Goal: Information Seeking & Learning: Check status

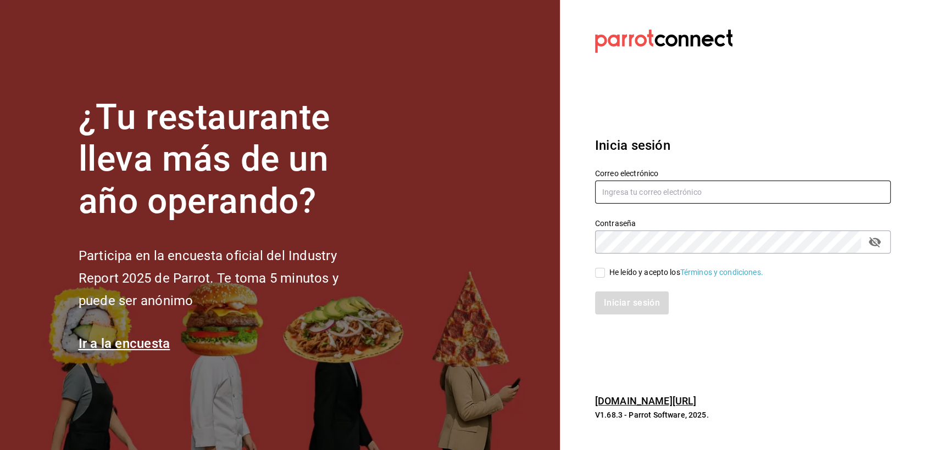
type input "paless9383@gmail.com"
click at [603, 272] on input "He leído y acepto los Términos y condiciones." at bounding box center [600, 273] width 10 height 10
checkbox input "true"
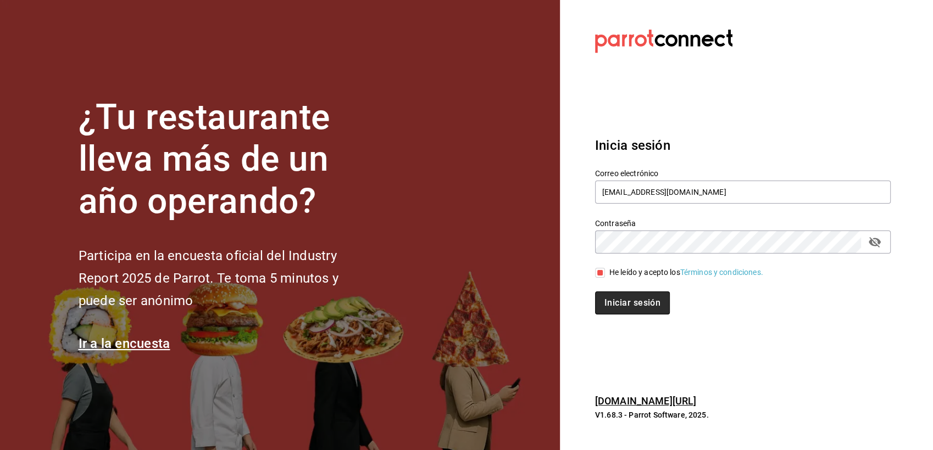
click at [626, 305] on button "Iniciar sesión" at bounding box center [632, 303] width 75 height 23
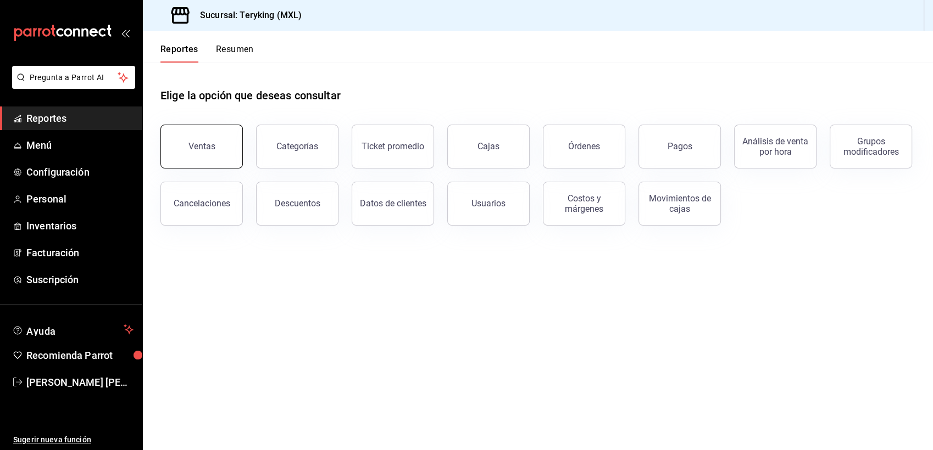
click at [205, 152] on button "Ventas" at bounding box center [201, 147] width 82 height 44
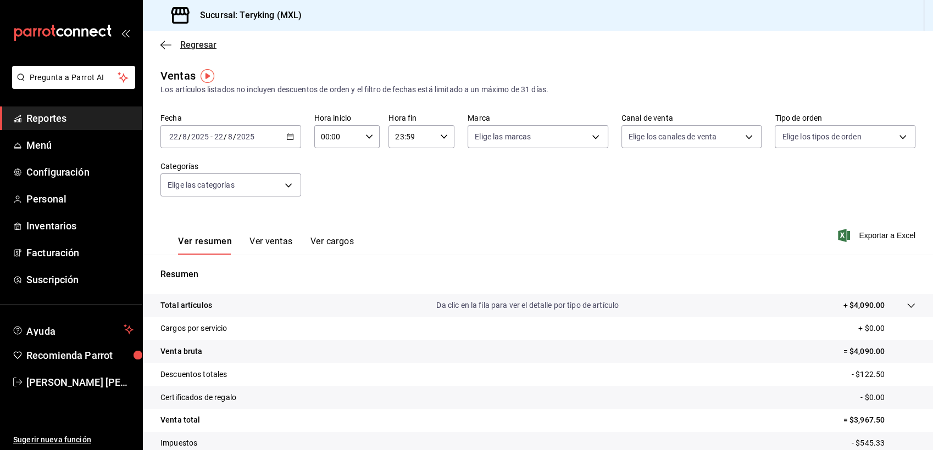
click at [189, 48] on span "Regresar" at bounding box center [198, 45] width 36 height 10
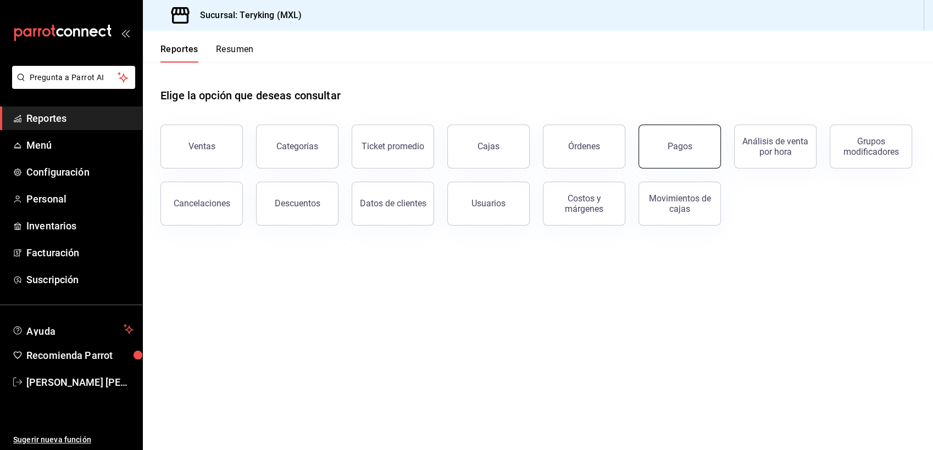
click at [679, 152] on button "Pagos" at bounding box center [679, 147] width 82 height 44
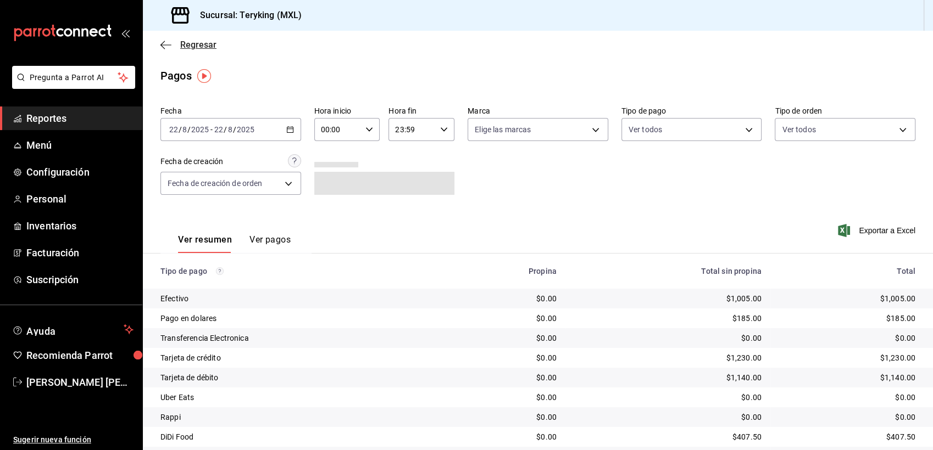
click at [211, 45] on span "Regresar" at bounding box center [198, 45] width 36 height 10
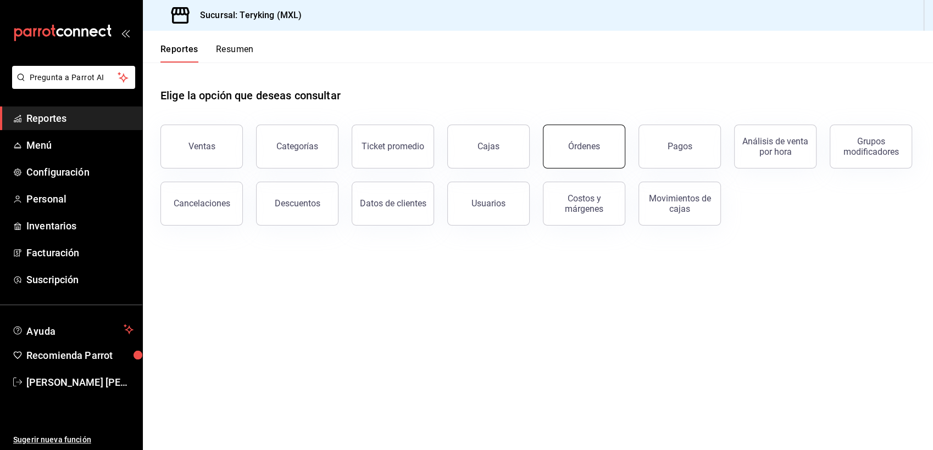
click at [575, 152] on button "Órdenes" at bounding box center [584, 147] width 82 height 44
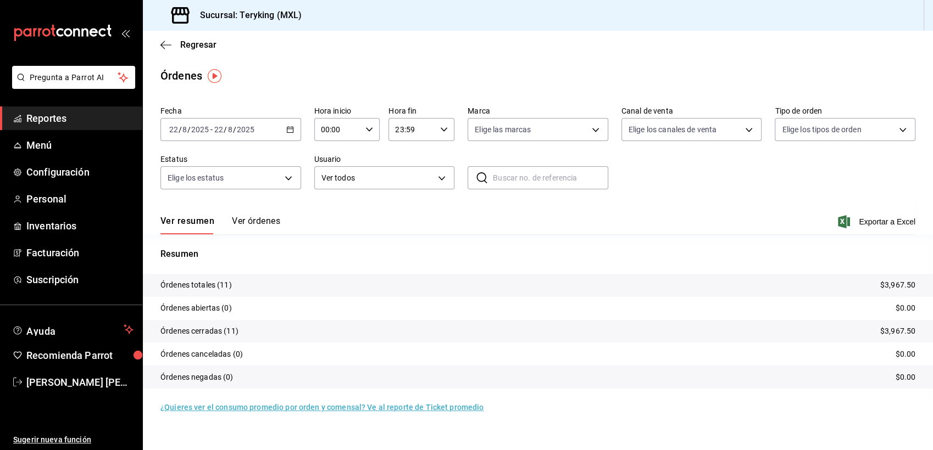
click at [270, 218] on button "Ver órdenes" at bounding box center [256, 225] width 48 height 19
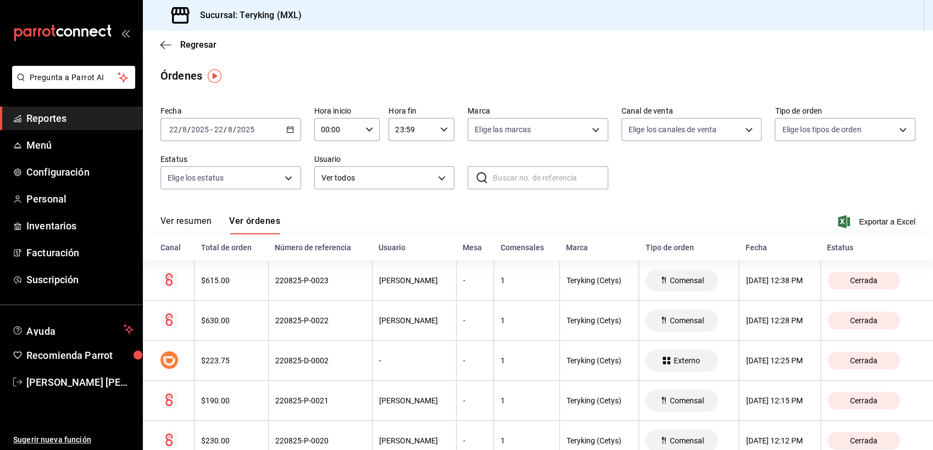
click at [54, 119] on span "Reportes" at bounding box center [79, 118] width 107 height 15
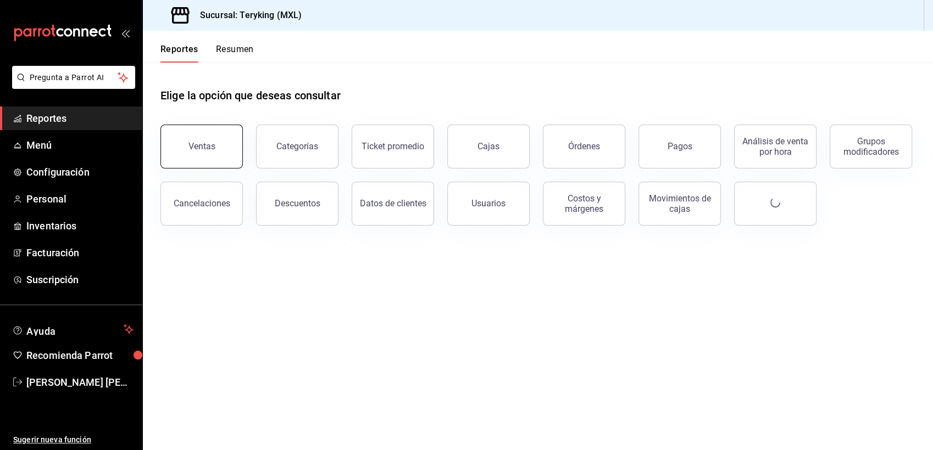
click at [210, 157] on button "Ventas" at bounding box center [201, 147] width 82 height 44
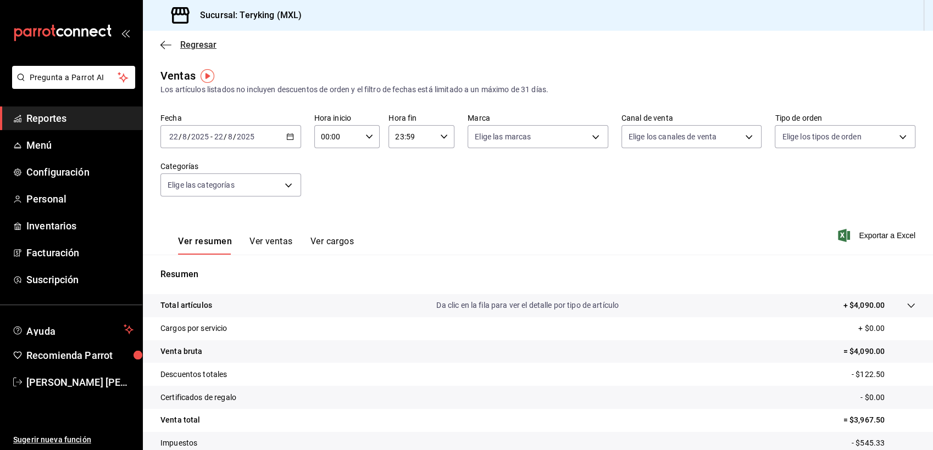
click at [215, 49] on span "Regresar" at bounding box center [198, 45] width 36 height 10
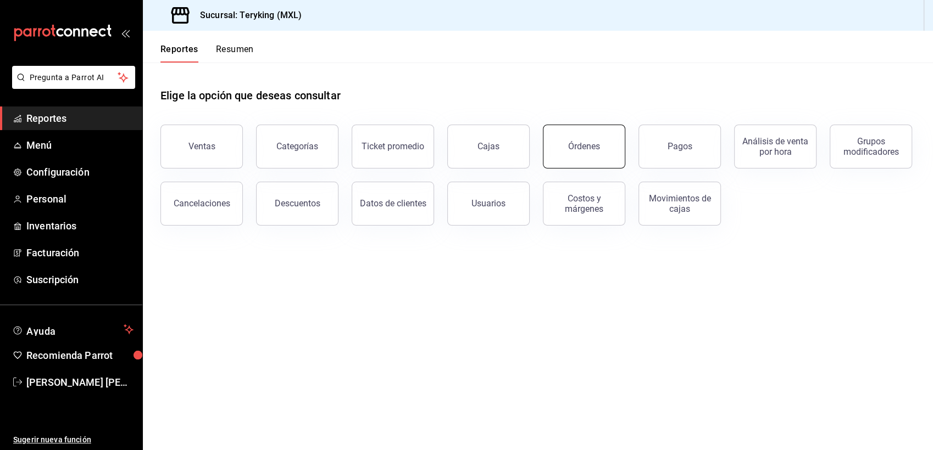
click at [603, 137] on button "Órdenes" at bounding box center [584, 147] width 82 height 44
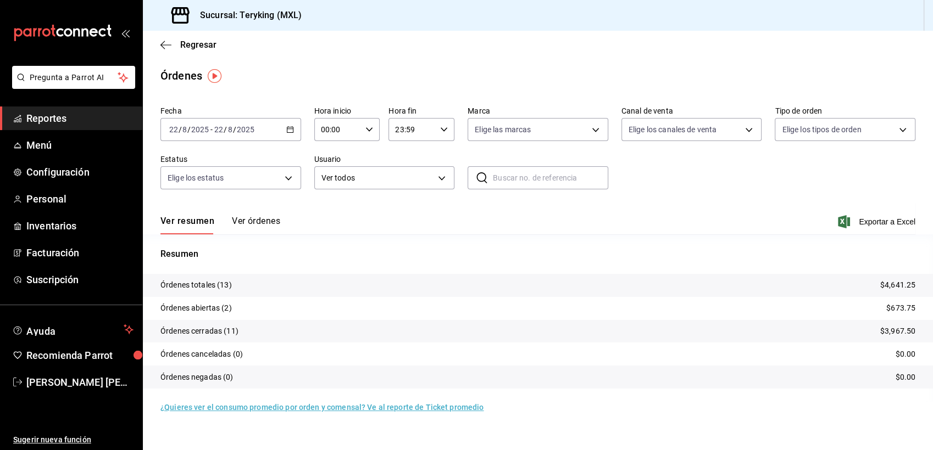
click at [274, 220] on button "Ver órdenes" at bounding box center [256, 225] width 48 height 19
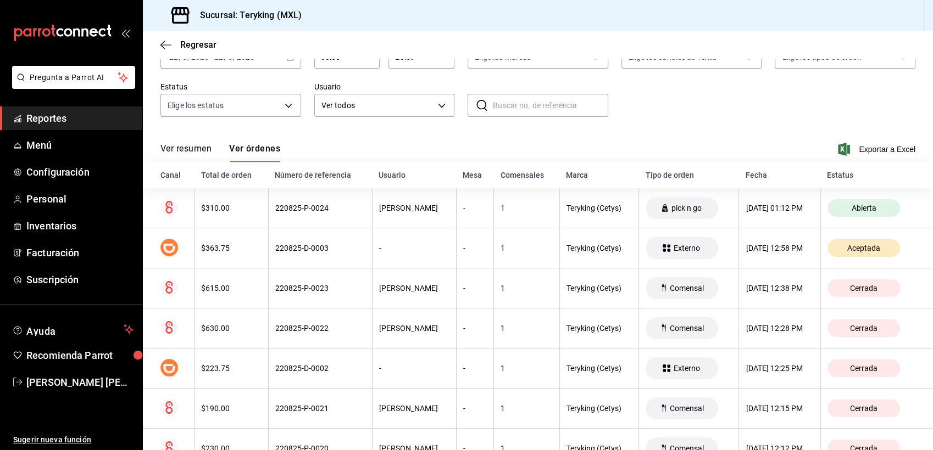
scroll to position [93, 0]
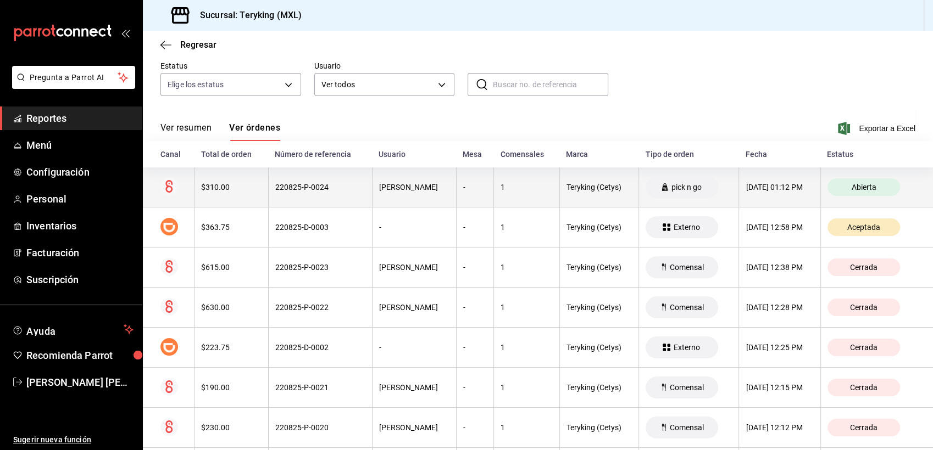
click at [500, 191] on div "1" at bounding box center [526, 187] width 52 height 9
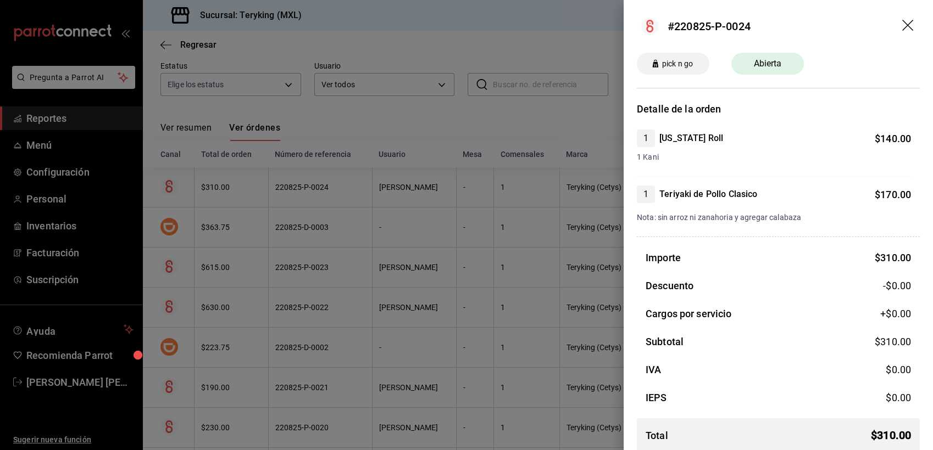
click at [469, 127] on div at bounding box center [466, 225] width 933 height 450
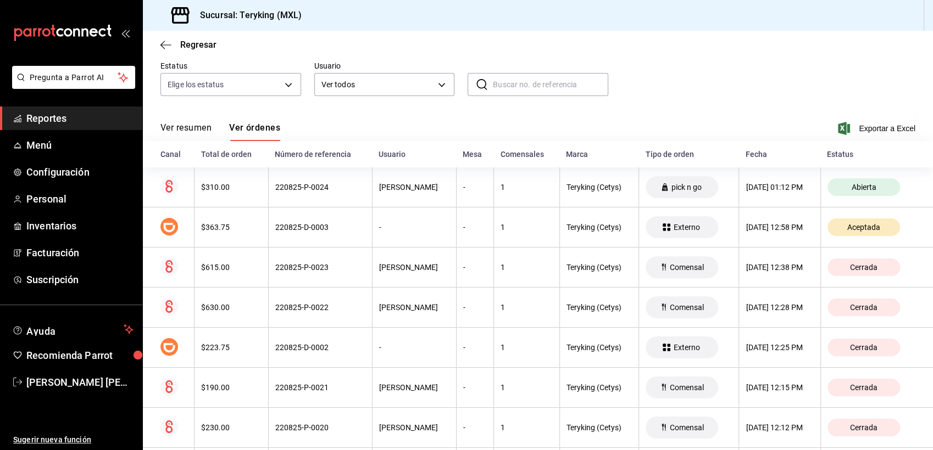
click at [52, 121] on span "Reportes" at bounding box center [79, 118] width 107 height 15
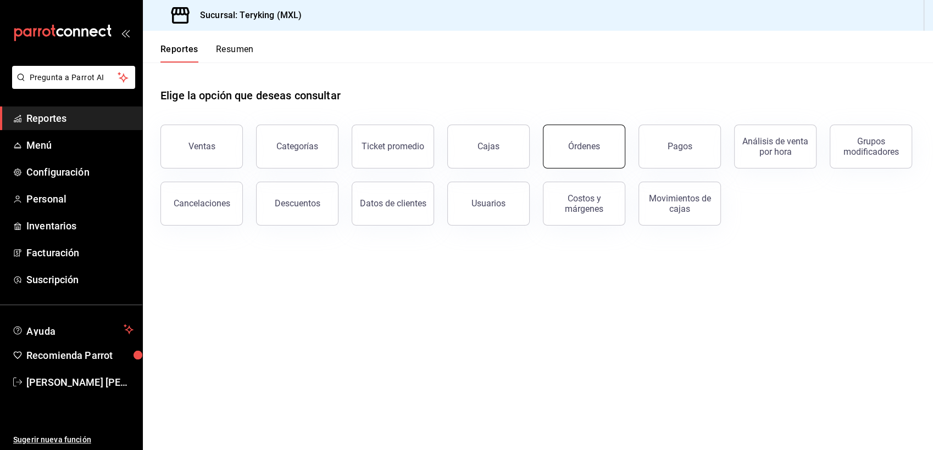
click at [575, 139] on button "Órdenes" at bounding box center [584, 147] width 82 height 44
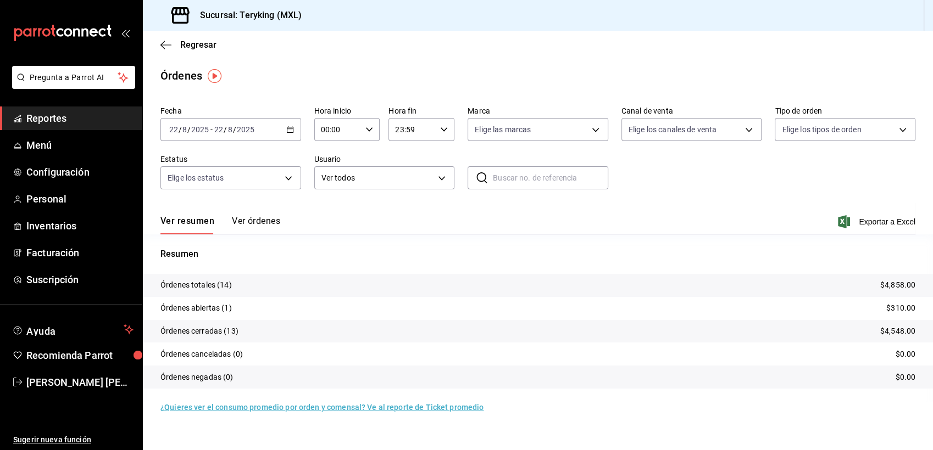
click at [252, 225] on button "Ver órdenes" at bounding box center [256, 225] width 48 height 19
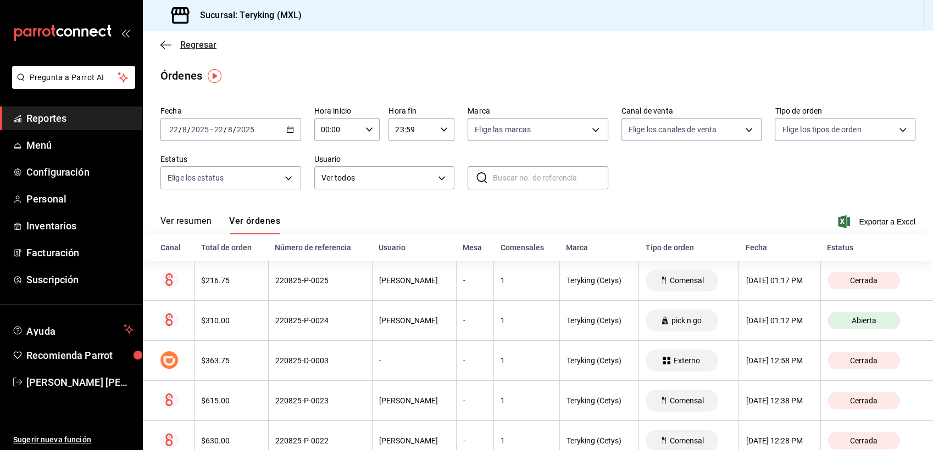
click at [202, 42] on span "Regresar" at bounding box center [198, 45] width 36 height 10
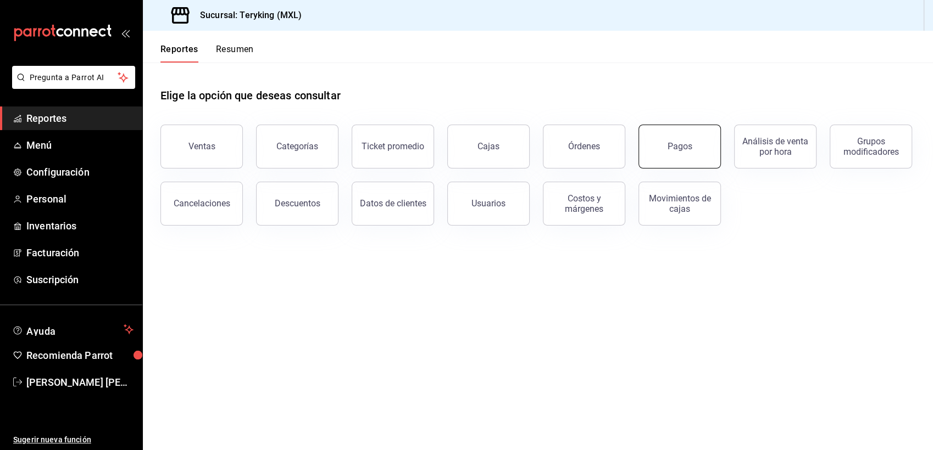
click at [673, 153] on button "Pagos" at bounding box center [679, 147] width 82 height 44
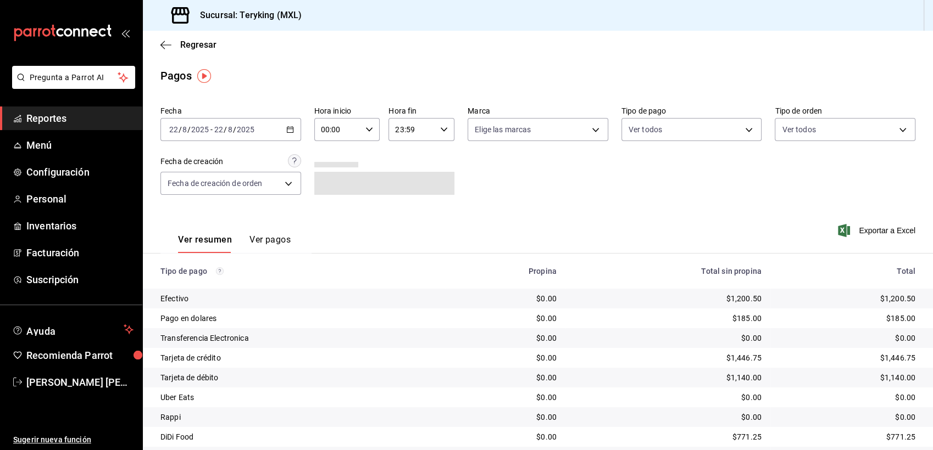
click at [275, 238] on button "Ver pagos" at bounding box center [269, 244] width 41 height 19
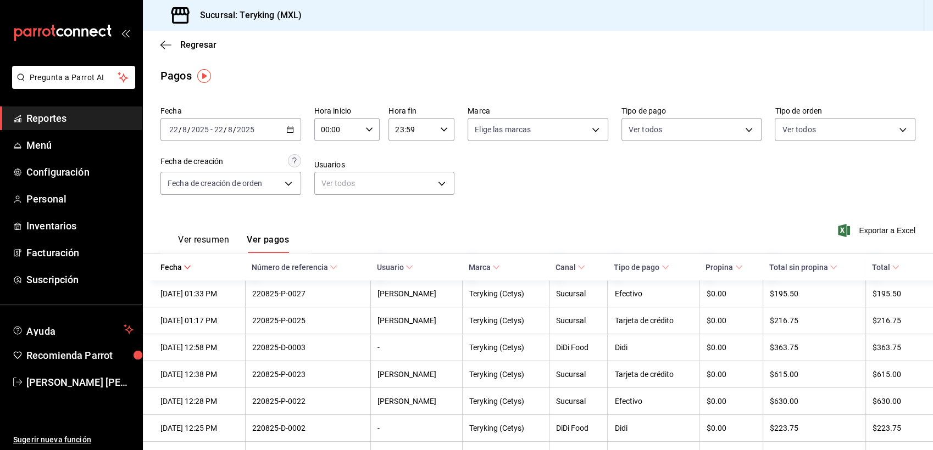
click at [289, 126] on icon "button" at bounding box center [290, 130] width 8 height 8
click at [186, 192] on span "Ayer" at bounding box center [212, 188] width 85 height 12
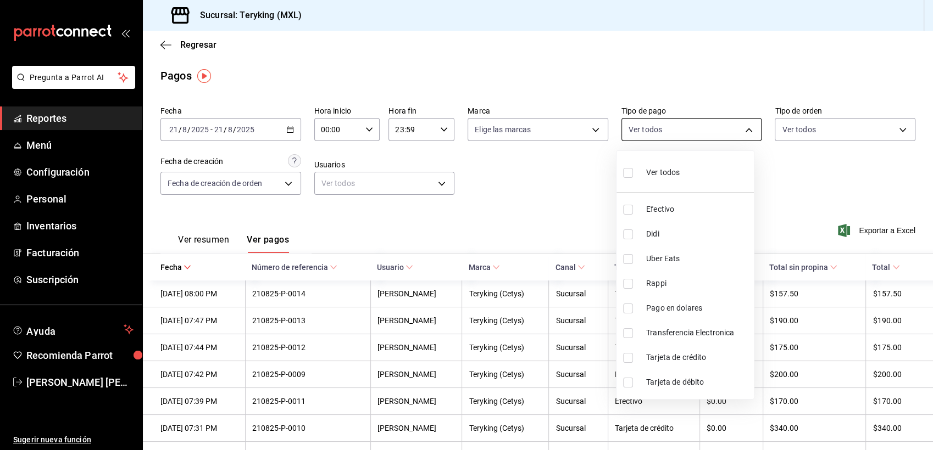
click at [703, 123] on body "Pregunta a Parrot AI Reportes Menú Configuración Personal Inventarios Facturaci…" at bounding box center [466, 225] width 933 height 450
click at [626, 358] on input "checkbox" at bounding box center [628, 358] width 10 height 10
checkbox input "true"
type input "4c3fba0e-74de-4466-81ac-c775f10e93b9"
click at [625, 383] on input "checkbox" at bounding box center [628, 383] width 10 height 10
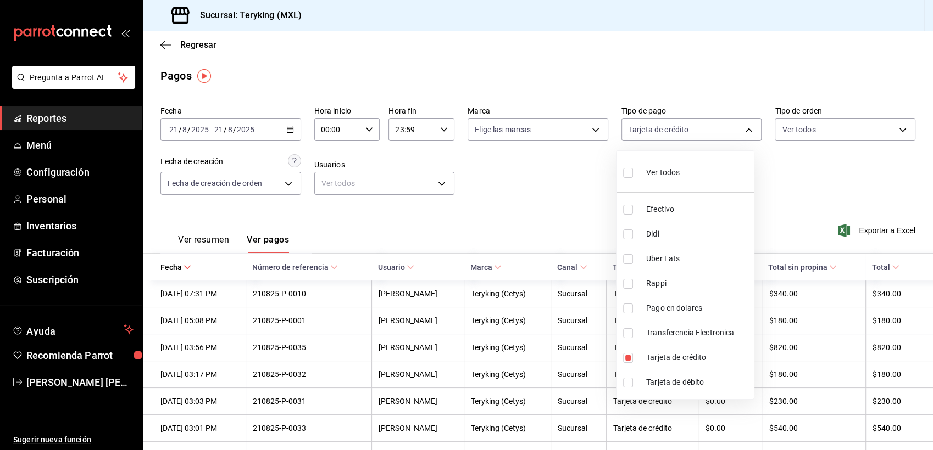
checkbox input "true"
type input "4c3fba0e-74de-4466-81ac-c775f10e93b9,5fb6acf2-b2f1-47c1-b99c-53f13a53a5a2"
click at [841, 178] on div at bounding box center [466, 225] width 933 height 450
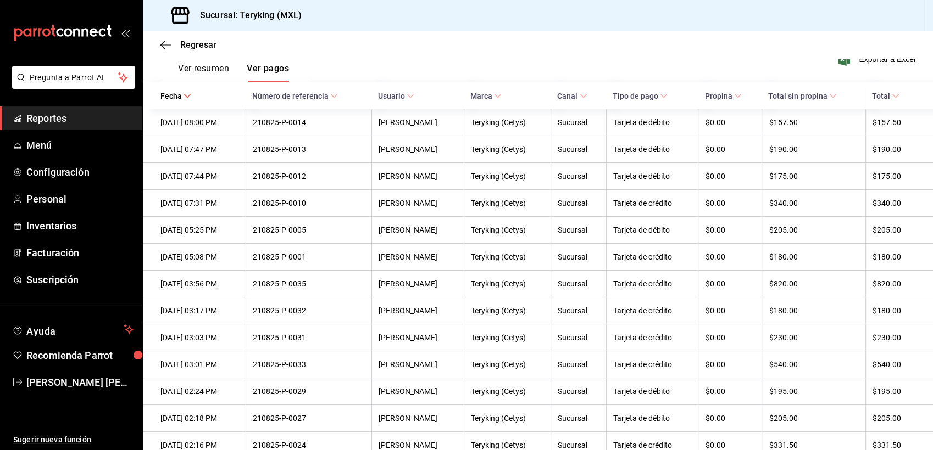
scroll to position [171, 0]
click at [717, 50] on div "Regresar" at bounding box center [538, 45] width 790 height 28
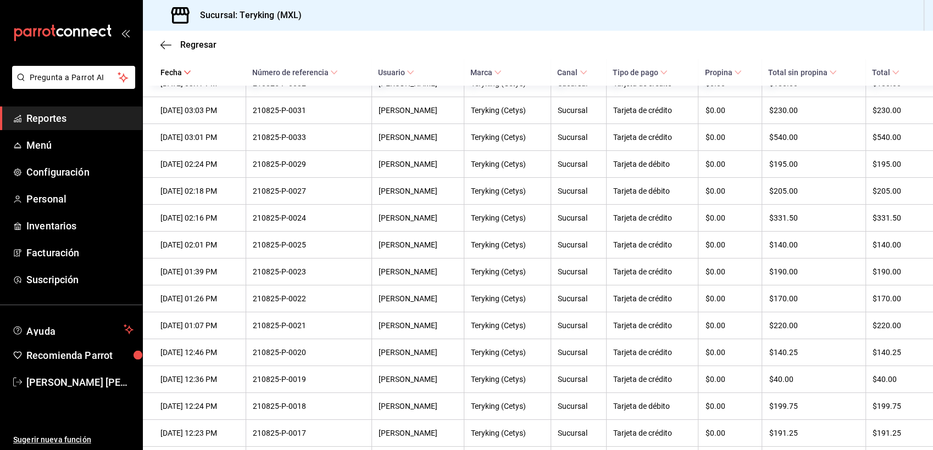
scroll to position [0, 0]
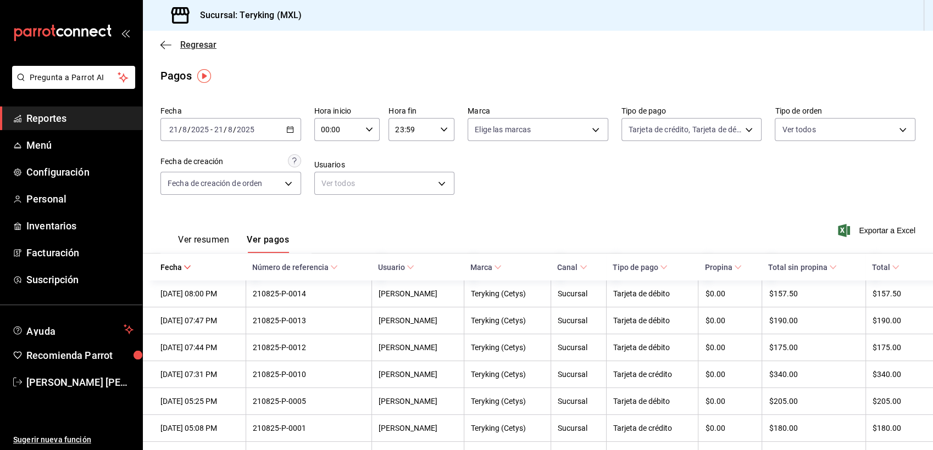
click at [203, 41] on span "Regresar" at bounding box center [198, 45] width 36 height 10
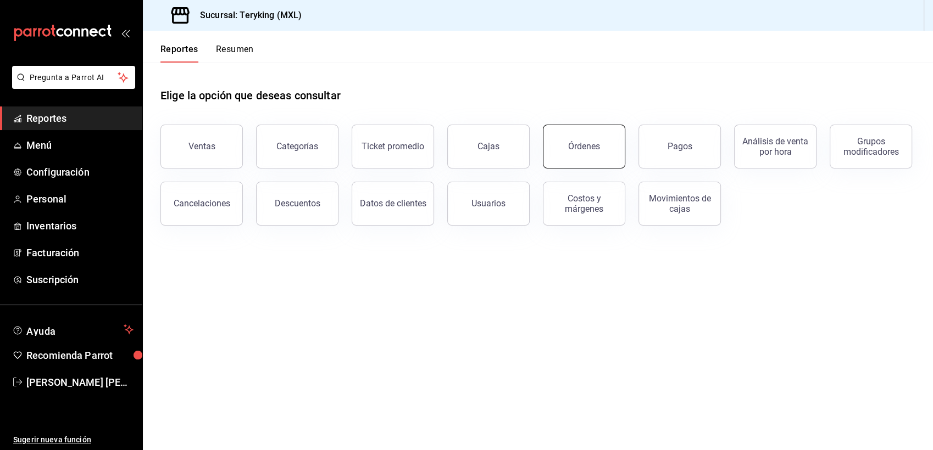
click at [602, 144] on button "Órdenes" at bounding box center [584, 147] width 82 height 44
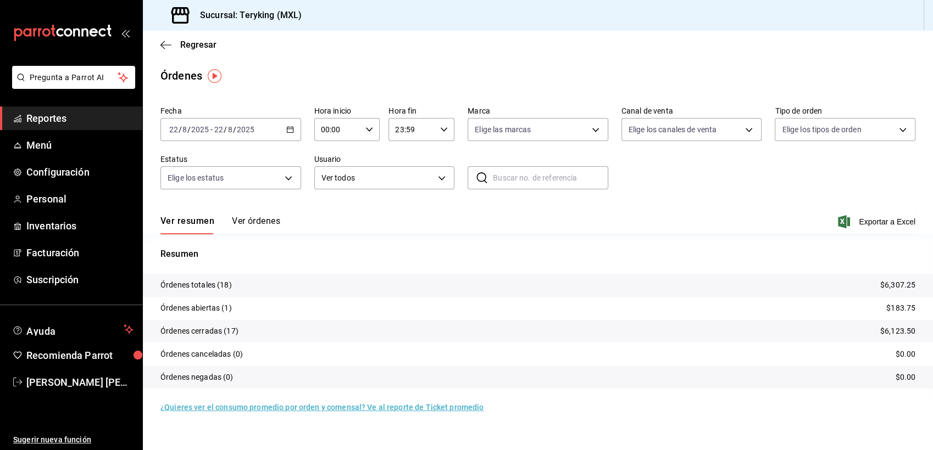
click at [280, 128] on div "[DATE] [DATE] - [DATE] [DATE]" at bounding box center [230, 129] width 141 height 23
click at [186, 186] on span "Ayer" at bounding box center [212, 188] width 85 height 12
click at [258, 215] on div "Ver resumen Ver órdenes Exportar a Excel" at bounding box center [537, 219] width 755 height 32
click at [255, 223] on button "Ver órdenes" at bounding box center [256, 225] width 48 height 19
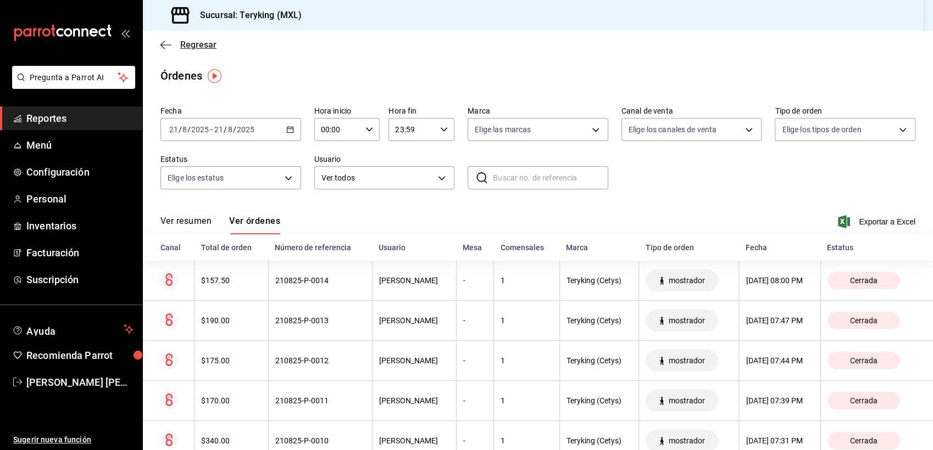
click at [211, 49] on span "Regresar" at bounding box center [198, 45] width 36 height 10
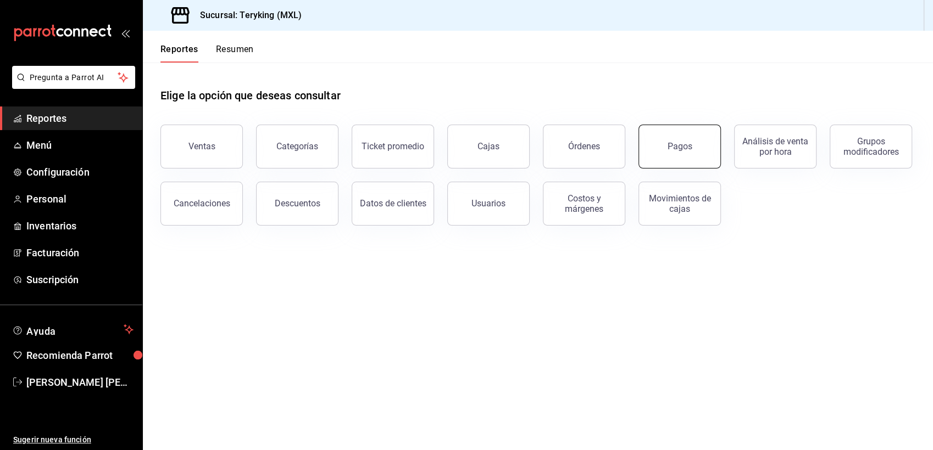
click at [673, 152] on button "Pagos" at bounding box center [679, 147] width 82 height 44
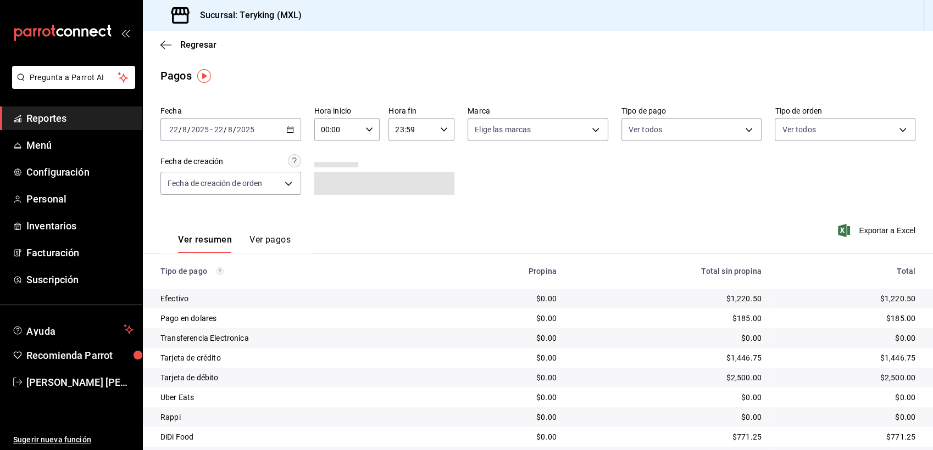
click at [289, 126] on icon "button" at bounding box center [290, 130] width 8 height 8
click at [187, 187] on span "Ayer" at bounding box center [212, 188] width 85 height 12
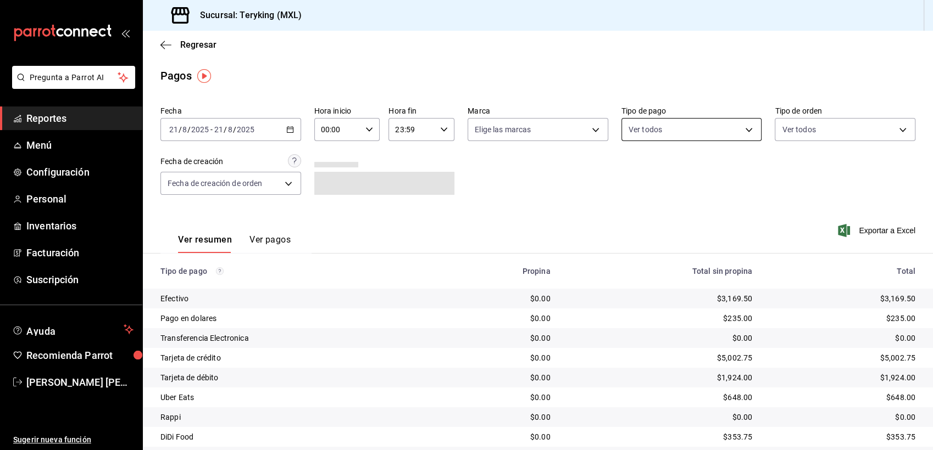
click at [714, 126] on body "Pregunta a Parrot AI Reportes Menú Configuración Personal Inventarios Facturaci…" at bounding box center [466, 225] width 933 height 450
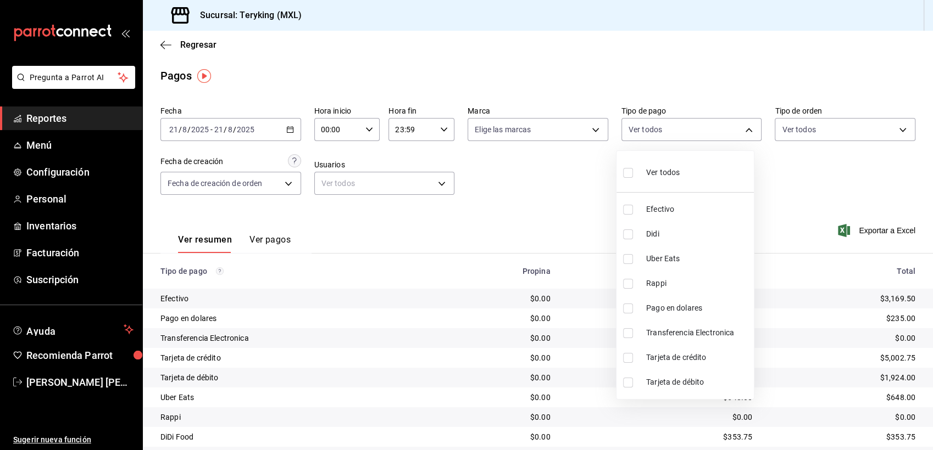
click at [633, 355] on label at bounding box center [630, 358] width 14 height 10
click at [633, 355] on input "checkbox" at bounding box center [628, 358] width 10 height 10
checkbox input "false"
click at [628, 358] on input "checkbox" at bounding box center [628, 358] width 10 height 10
checkbox input "true"
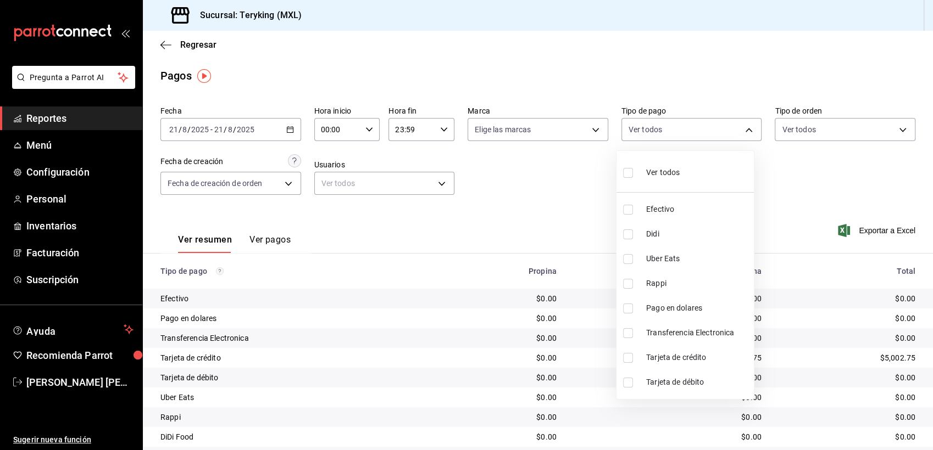
type input "4c3fba0e-74de-4466-81ac-c775f10e93b9"
click at [628, 380] on input "checkbox" at bounding box center [628, 383] width 10 height 10
checkbox input "true"
type input "4c3fba0e-74de-4466-81ac-c775f10e93b9,5fb6acf2-b2f1-47c1-b99c-53f13a53a5a2"
click at [273, 240] on div at bounding box center [466, 225] width 933 height 450
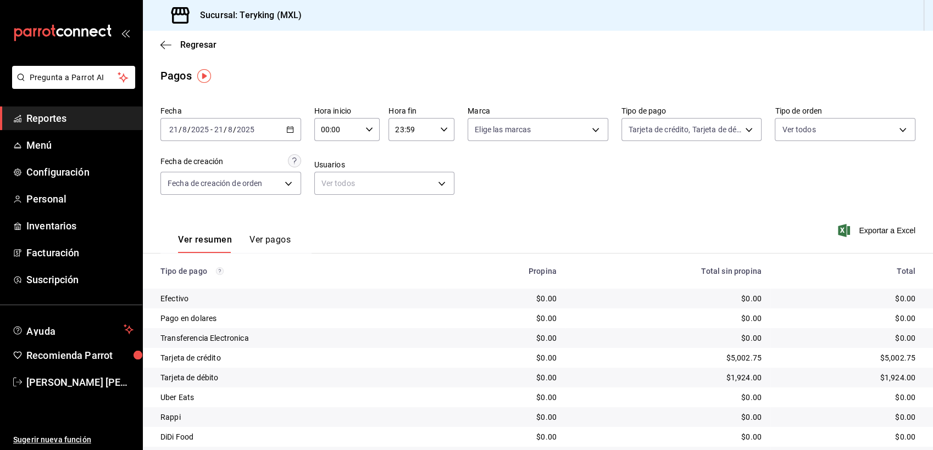
click at [273, 240] on button "Ver pagos" at bounding box center [269, 244] width 41 height 19
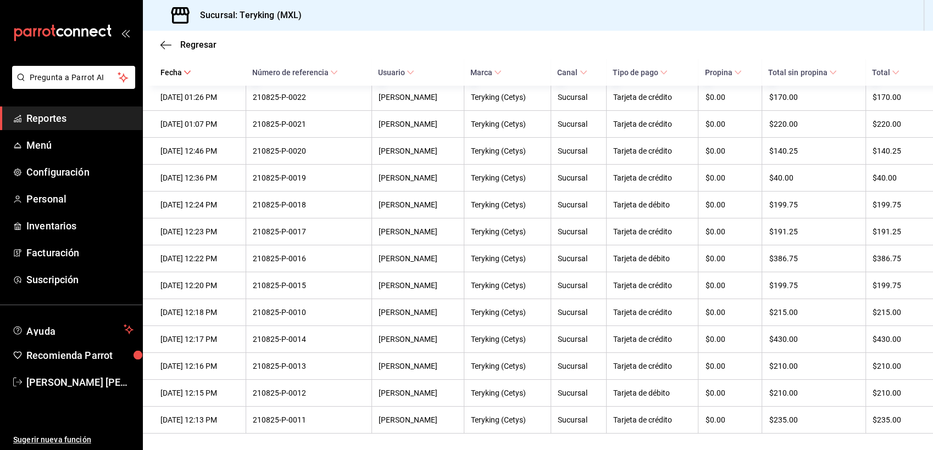
scroll to position [614, 0]
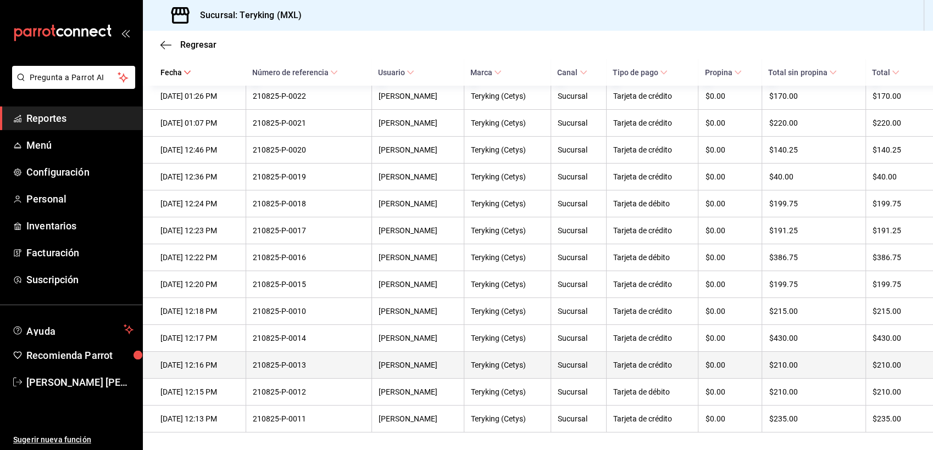
click at [326, 371] on th "210825-P-0013" at bounding box center [309, 365] width 126 height 27
click at [309, 363] on div "210825-P-0013" at bounding box center [309, 365] width 112 height 9
click at [438, 371] on th "[PERSON_NAME]" at bounding box center [417, 365] width 92 height 27
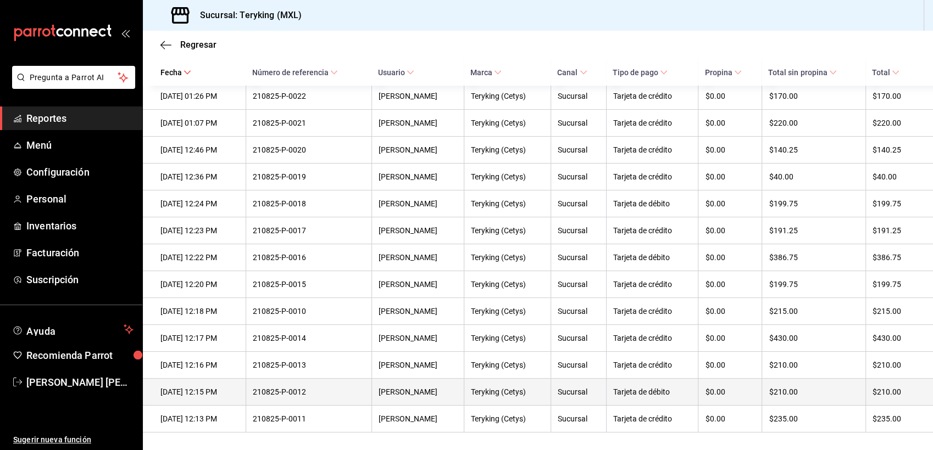
click at [246, 395] on th "[DATE] 12:15 PM" at bounding box center [194, 392] width 103 height 27
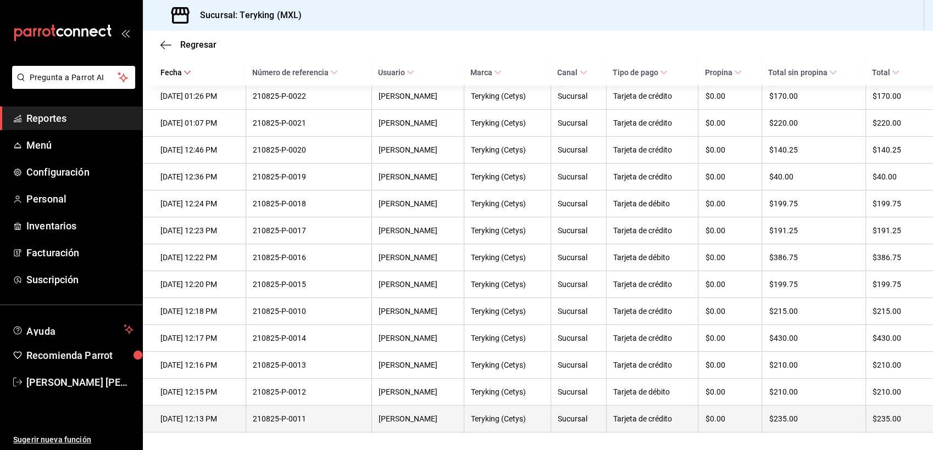
drag, startPoint x: 265, startPoint y: 395, endPoint x: 352, endPoint y: 418, distance: 89.3
click at [352, 418] on div "210825-P-0011" at bounding box center [309, 419] width 112 height 9
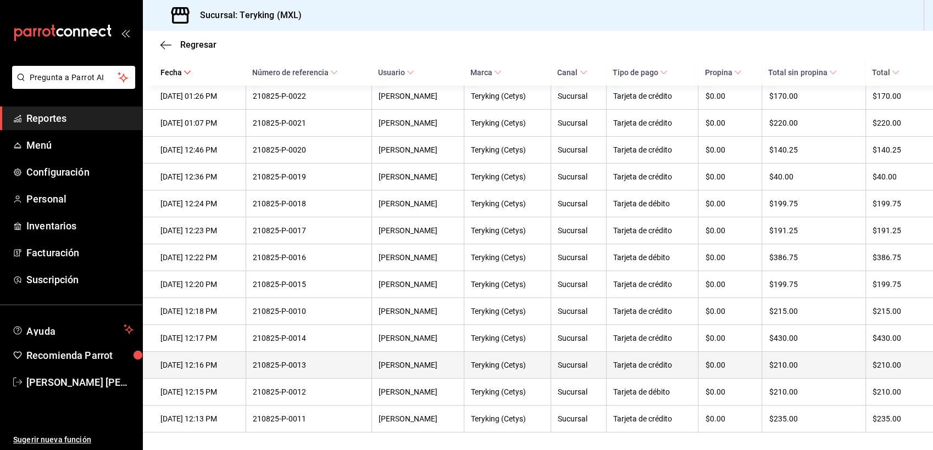
click at [216, 362] on div "[DATE] 12:16 PM" at bounding box center [199, 365] width 79 height 9
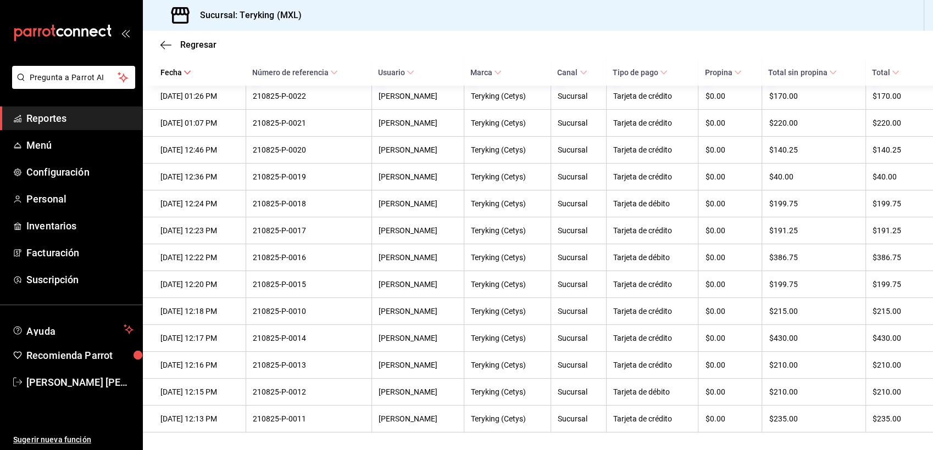
click at [73, 116] on span "Reportes" at bounding box center [79, 118] width 107 height 15
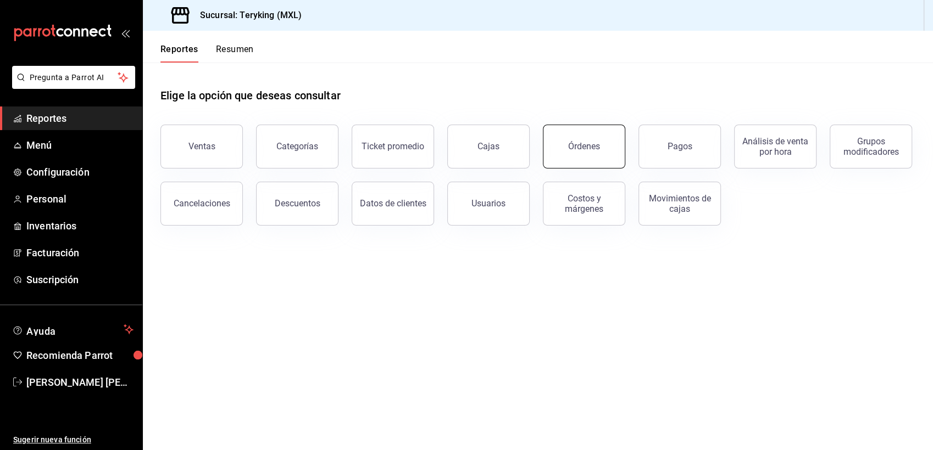
click at [571, 163] on button "Órdenes" at bounding box center [584, 147] width 82 height 44
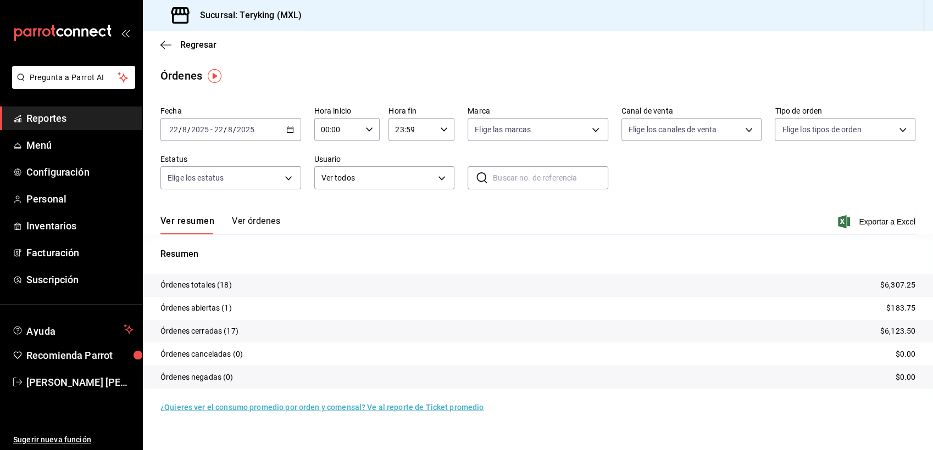
click at [288, 131] on icon "button" at bounding box center [290, 130] width 8 height 8
click at [208, 182] on span "Ayer" at bounding box center [212, 188] width 85 height 12
click at [250, 219] on button "Ver órdenes" at bounding box center [256, 225] width 48 height 19
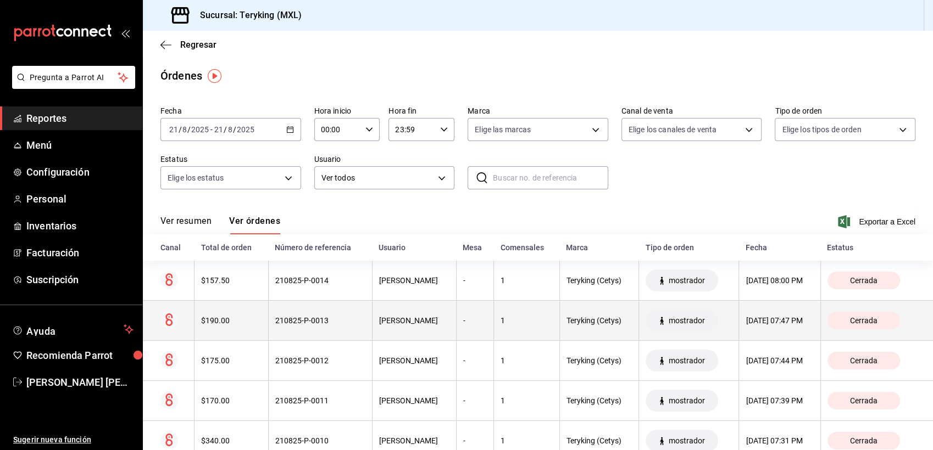
click at [352, 323] on div "210825-P-0013" at bounding box center [320, 320] width 90 height 9
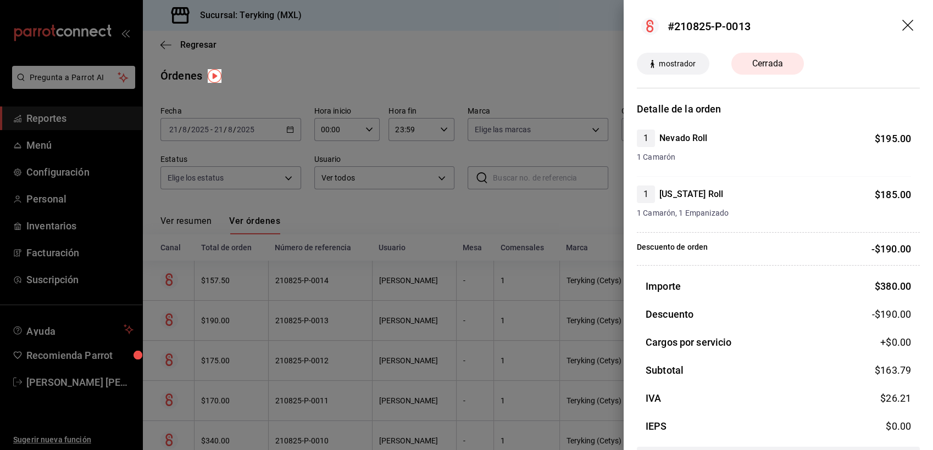
click at [902, 23] on icon "drag" at bounding box center [908, 26] width 13 height 13
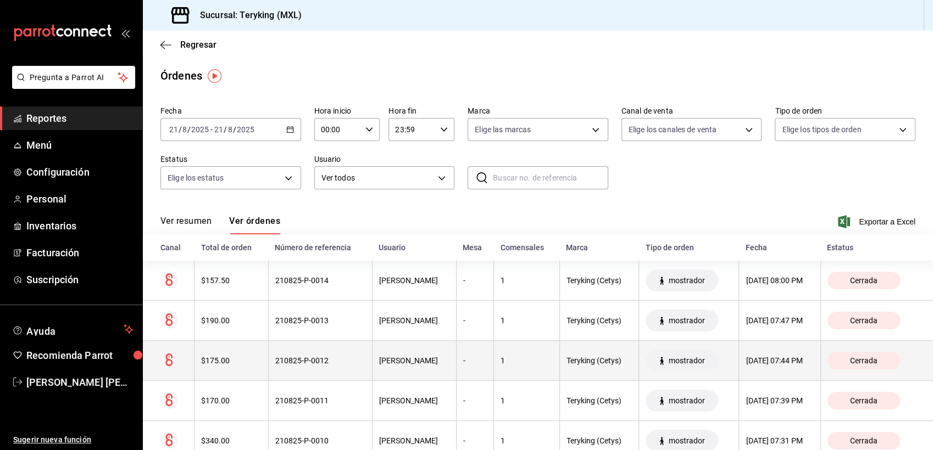
click at [389, 362] on div "[PERSON_NAME]" at bounding box center [414, 360] width 70 height 9
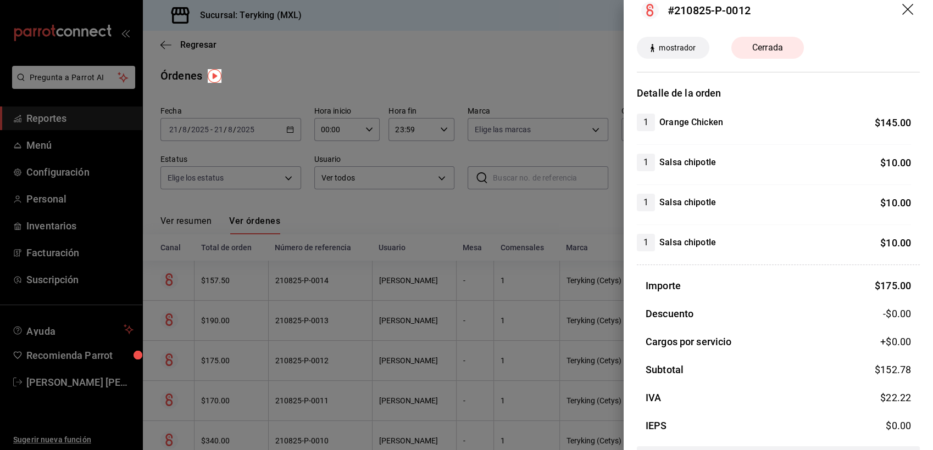
scroll to position [54, 0]
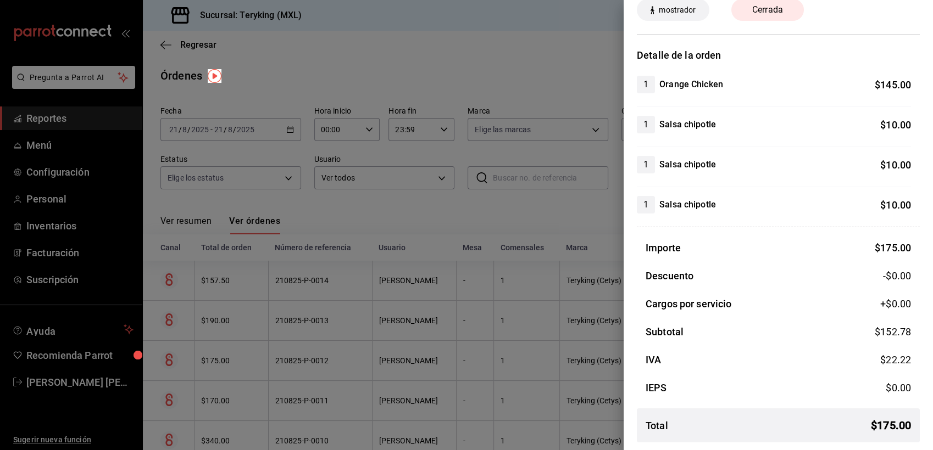
click at [579, 200] on div at bounding box center [466, 225] width 933 height 450
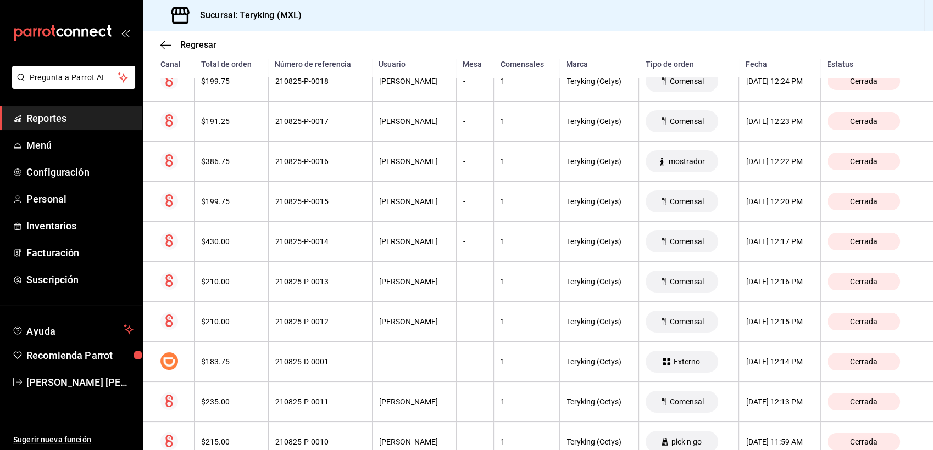
scroll to position [1690, 0]
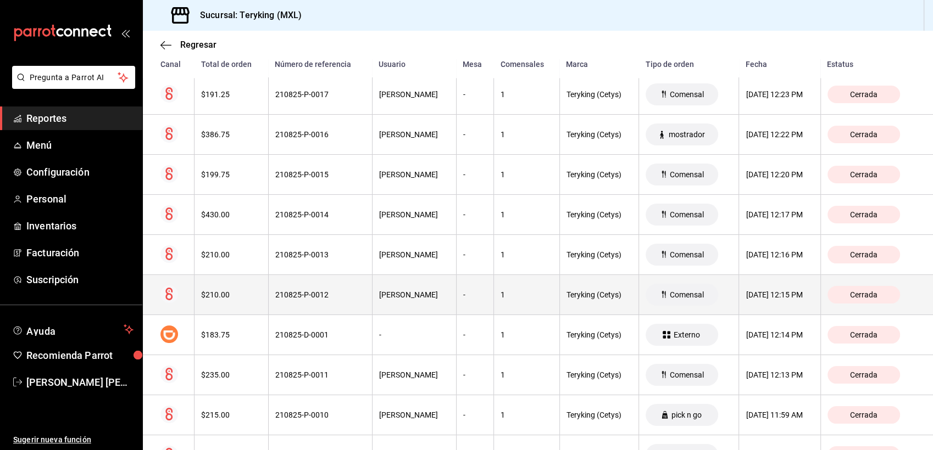
click at [312, 297] on div "210825-P-0012" at bounding box center [320, 295] width 90 height 9
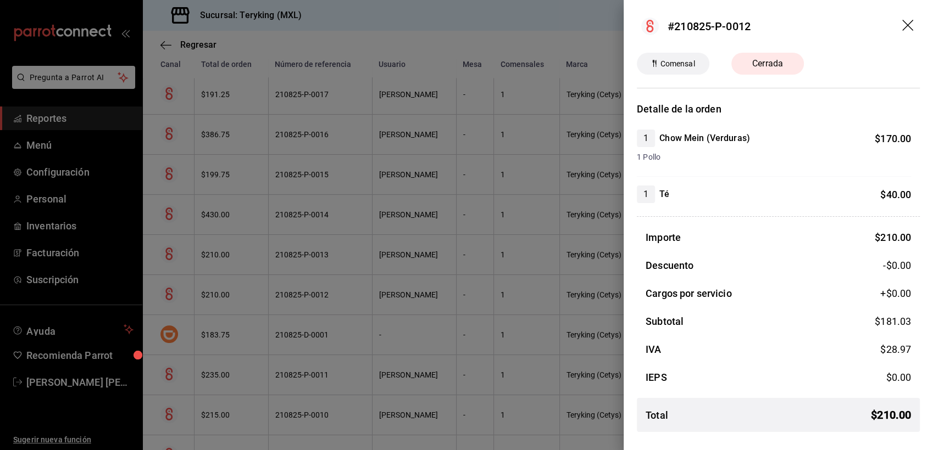
click at [312, 250] on div at bounding box center [466, 225] width 933 height 450
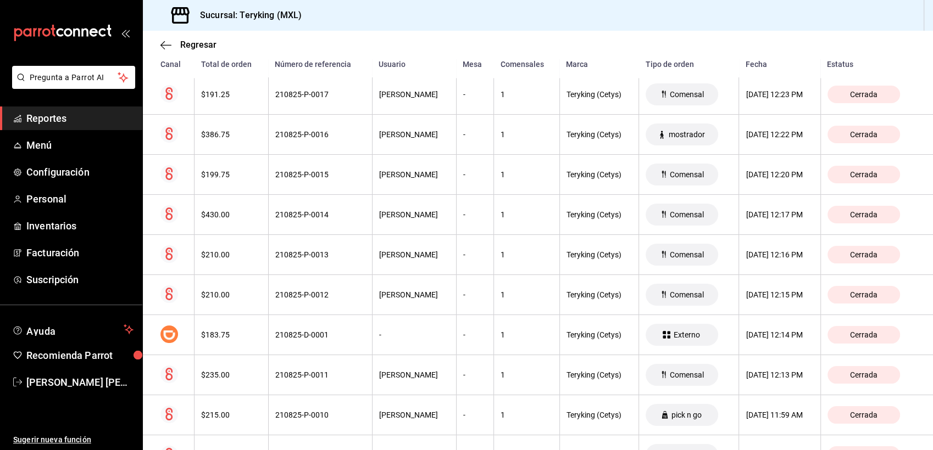
click at [312, 250] on div "210825-P-0013" at bounding box center [320, 254] width 90 height 9
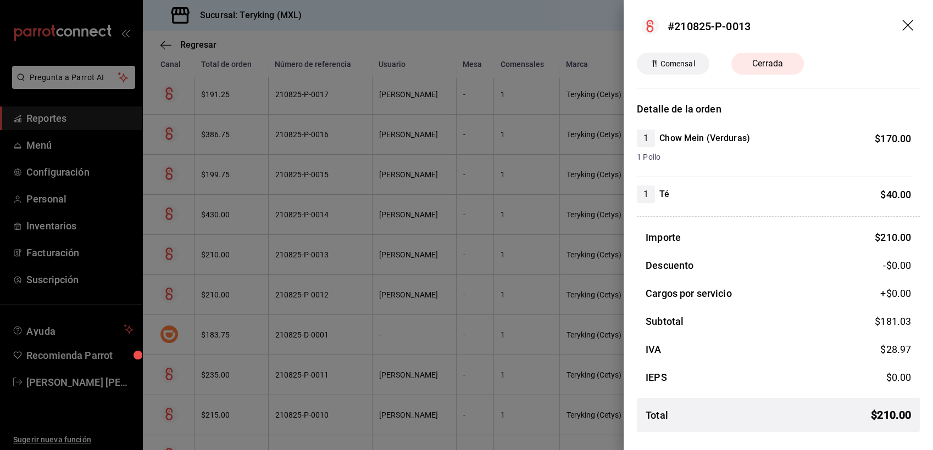
click at [331, 292] on div at bounding box center [466, 225] width 933 height 450
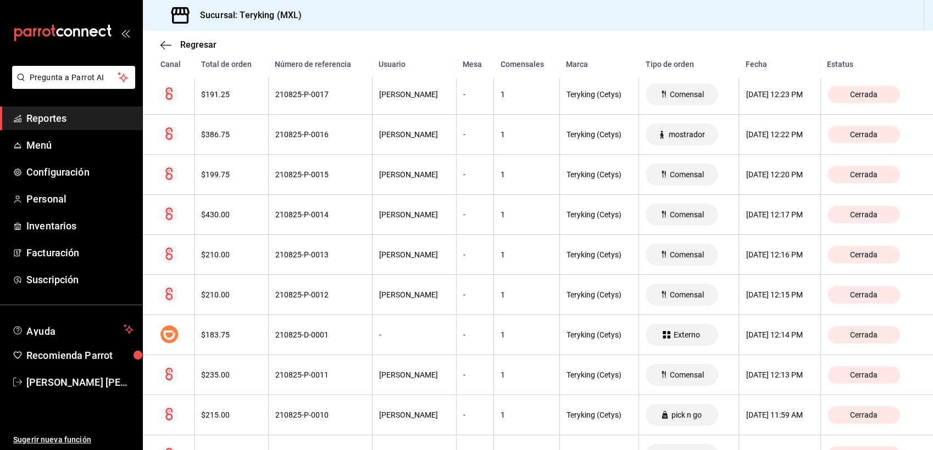
click at [52, 119] on span "Reportes" at bounding box center [79, 118] width 107 height 15
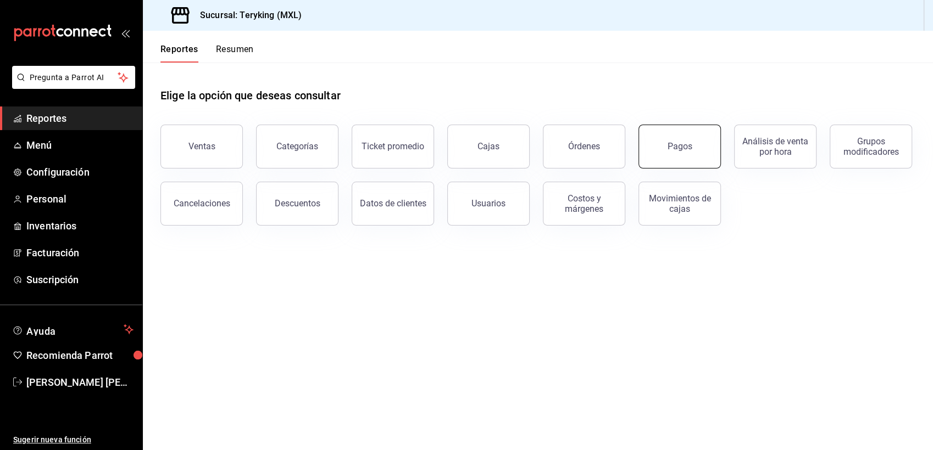
click at [673, 147] on div "Pagos" at bounding box center [679, 146] width 25 height 10
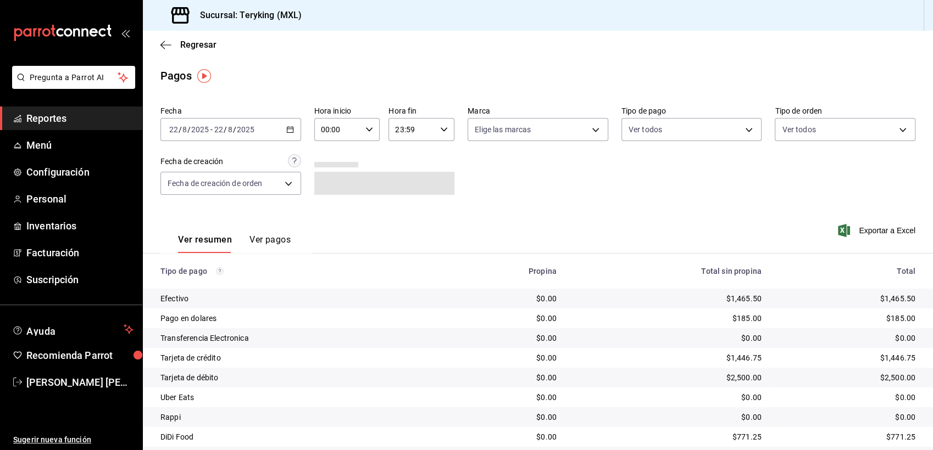
click at [291, 130] on \(Stroke\) "button" at bounding box center [290, 130] width 7 height 6
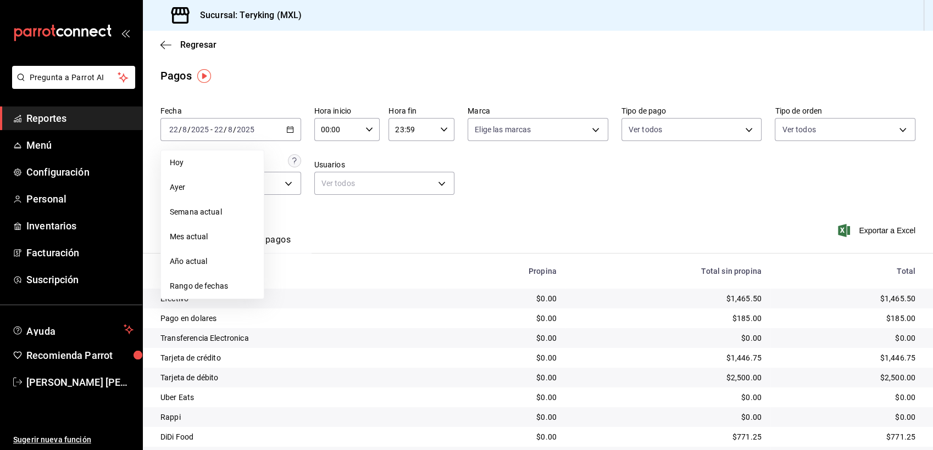
click at [177, 183] on span "Ayer" at bounding box center [212, 188] width 85 height 12
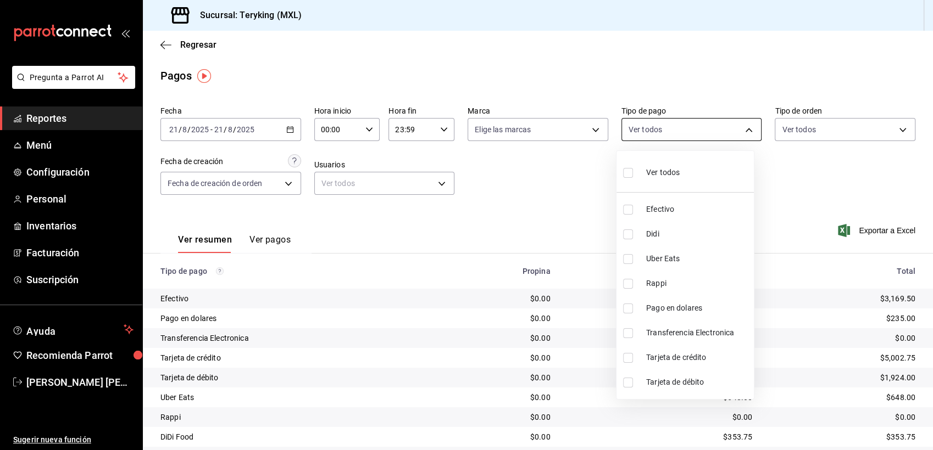
click at [732, 134] on body "Pregunta a Parrot AI Reportes Menú Configuración Personal Inventarios Facturaci…" at bounding box center [466, 225] width 933 height 450
click at [627, 358] on input "checkbox" at bounding box center [628, 358] width 10 height 10
checkbox input "true"
type input "4c3fba0e-74de-4466-81ac-c775f10e93b9"
click at [627, 384] on input "checkbox" at bounding box center [628, 383] width 10 height 10
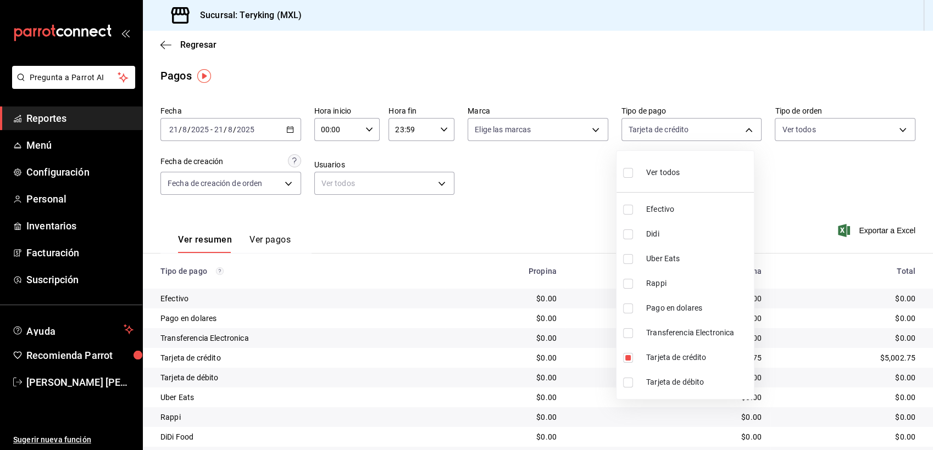
checkbox input "true"
type input "4c3fba0e-74de-4466-81ac-c775f10e93b9,5fb6acf2-b2f1-47c1-b99c-53f13a53a5a2"
click at [559, 205] on div at bounding box center [466, 225] width 933 height 450
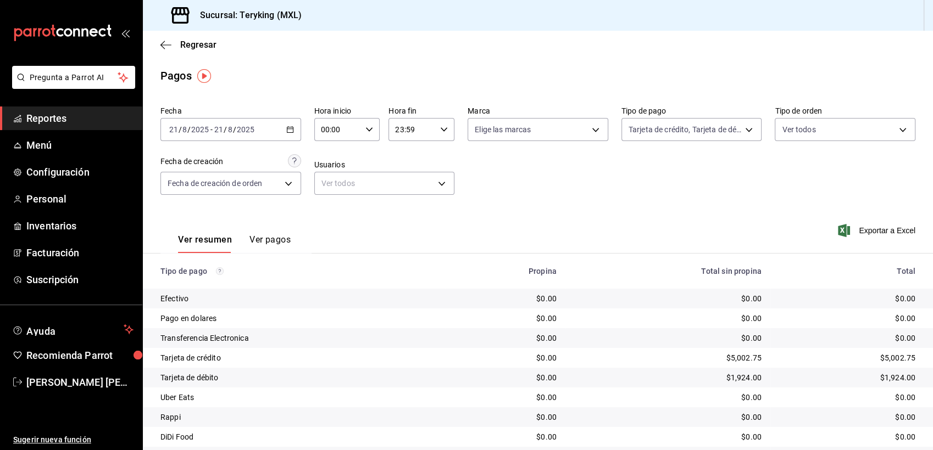
click at [678, 60] on main "Regresar Pagos Fecha [DATE] [DATE] - [DATE] [DATE] Hora inicio 00:00 Hora inici…" at bounding box center [538, 258] width 790 height 454
click at [81, 109] on link "Reportes" at bounding box center [71, 119] width 142 height 24
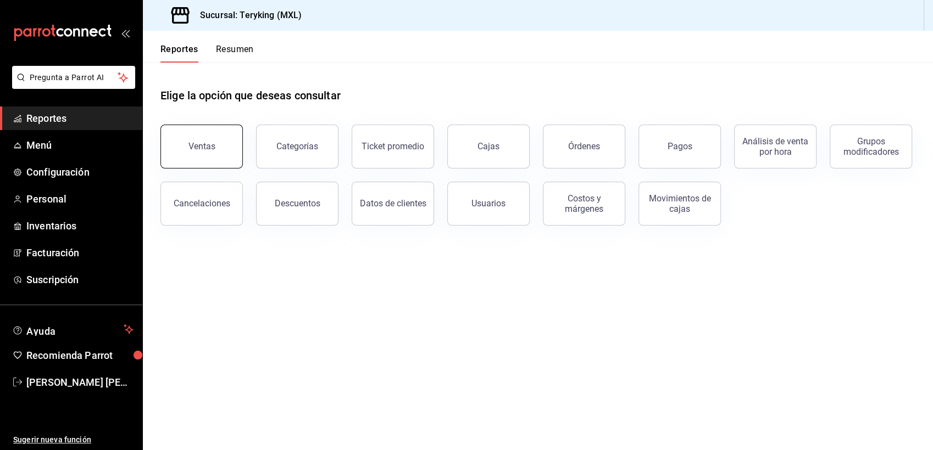
click at [192, 137] on button "Ventas" at bounding box center [201, 147] width 82 height 44
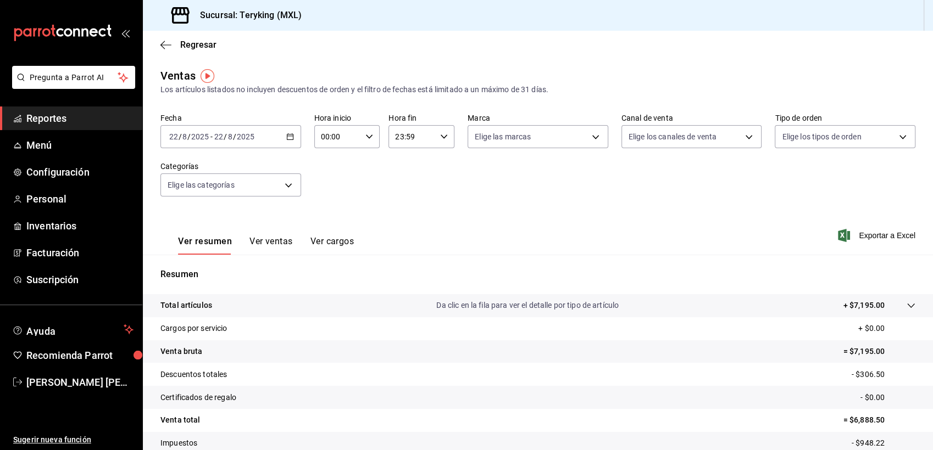
click at [55, 118] on span "Reportes" at bounding box center [79, 118] width 107 height 15
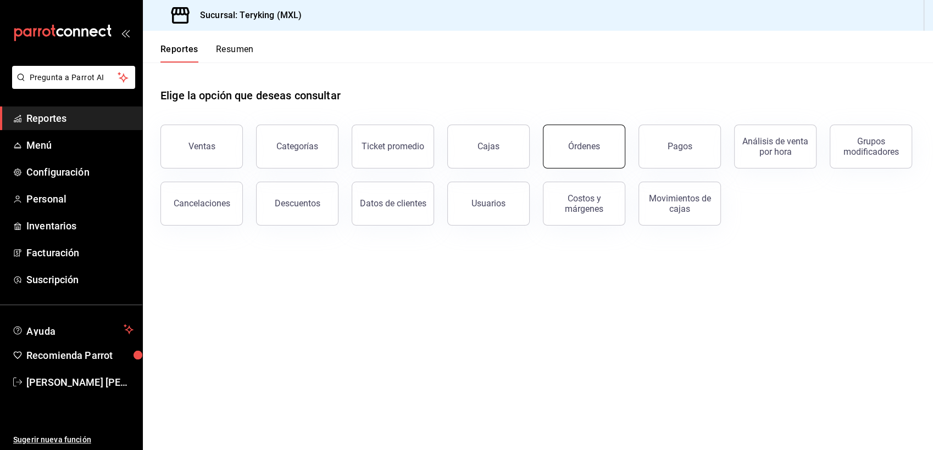
click at [581, 152] on button "Órdenes" at bounding box center [584, 147] width 82 height 44
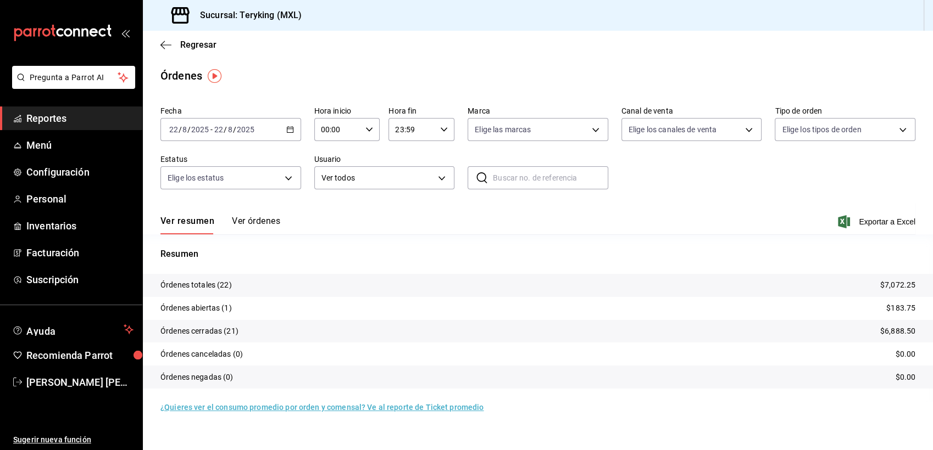
click at [259, 221] on button "Ver órdenes" at bounding box center [256, 225] width 48 height 19
